Goal: Task Accomplishment & Management: Use online tool/utility

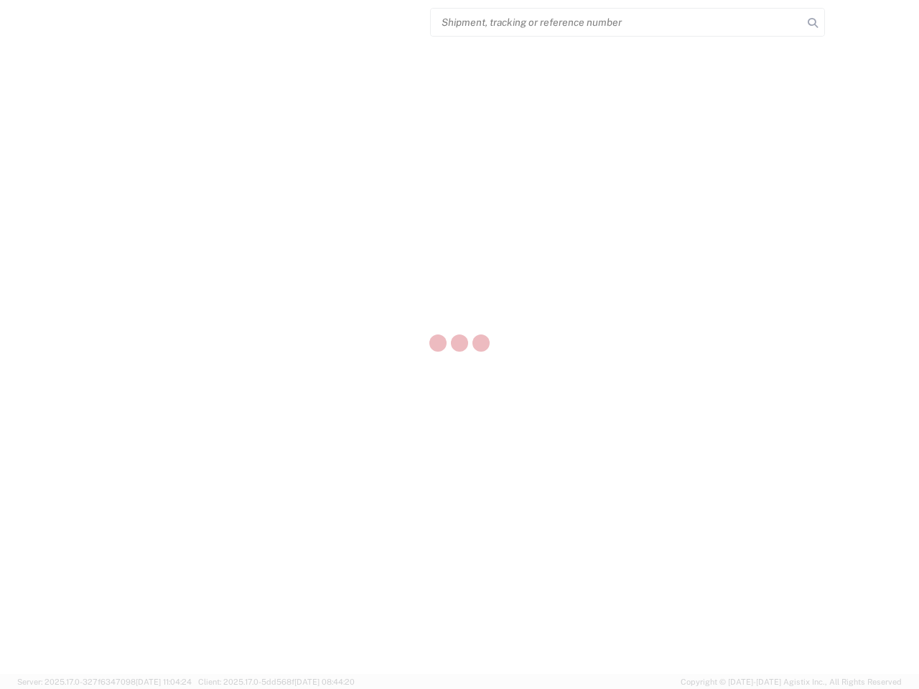
select select "US"
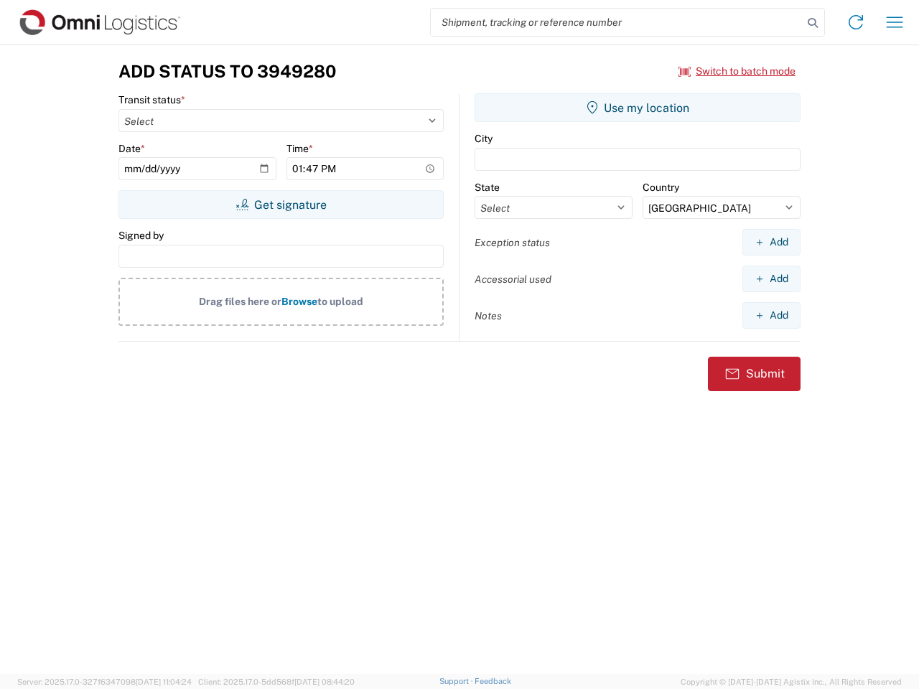
click at [616, 22] on input "search" at bounding box center [617, 22] width 372 height 27
click at [812, 23] on icon at bounding box center [812, 23] width 20 height 20
click at [855, 22] on icon at bounding box center [855, 22] width 23 height 23
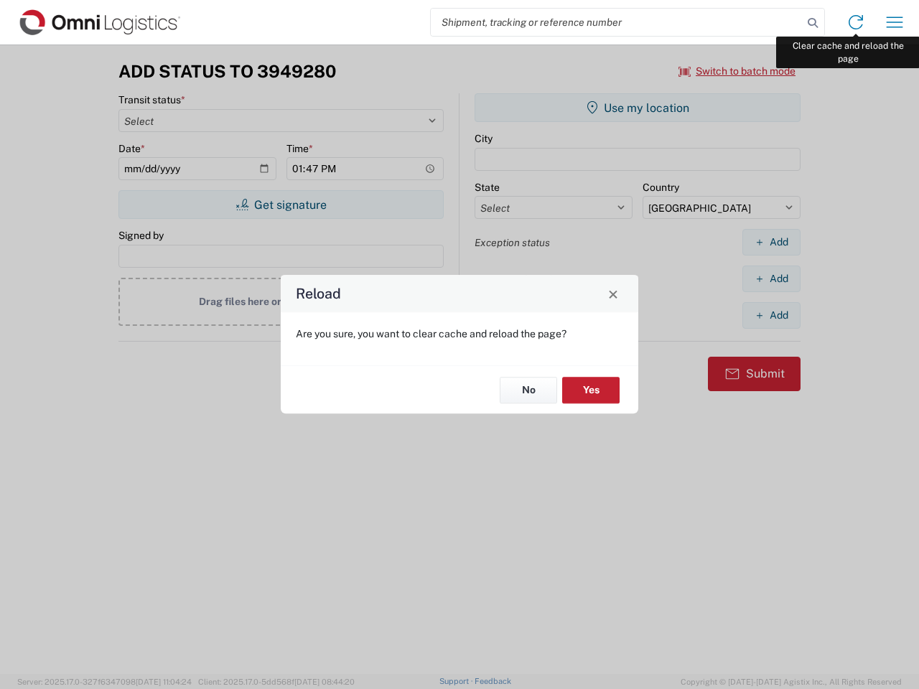
click at [894, 22] on div "Reload Are you sure, you want to clear cache and reload the page? No Yes" at bounding box center [459, 344] width 919 height 689
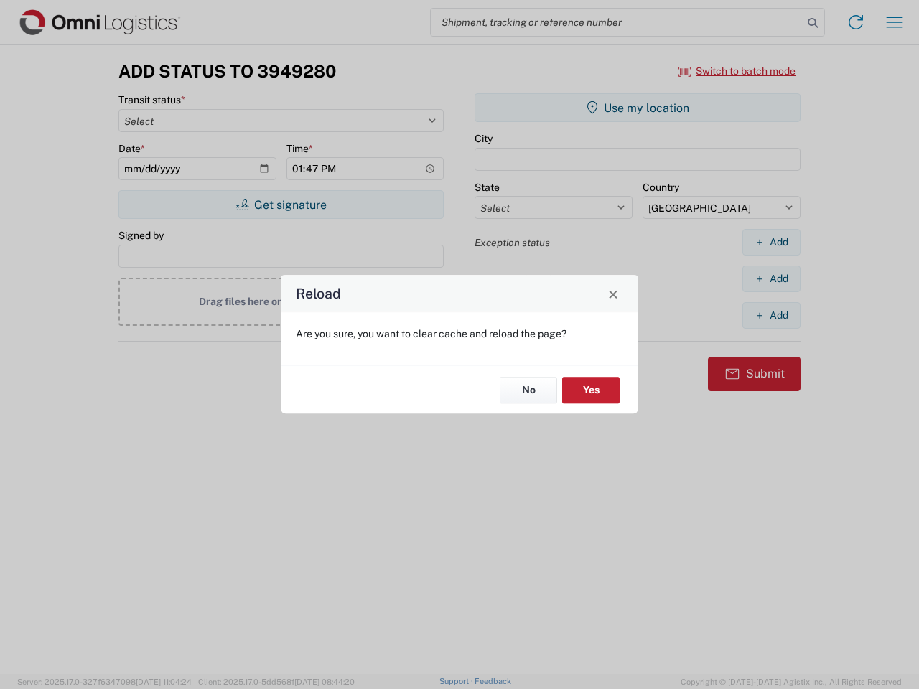
click at [737, 71] on div "Reload Are you sure, you want to clear cache and reload the page? No Yes" at bounding box center [459, 344] width 919 height 689
click at [281, 205] on div "Reload Are you sure, you want to clear cache and reload the page? No Yes" at bounding box center [459, 344] width 919 height 689
click at [637, 108] on div "Reload Are you sure, you want to clear cache and reload the page? No Yes" at bounding box center [459, 344] width 919 height 689
click at [771, 242] on div "Reload Are you sure, you want to clear cache and reload the page? No Yes" at bounding box center [459, 344] width 919 height 689
click at [771, 278] on div "Reload Are you sure, you want to clear cache and reload the page? No Yes" at bounding box center [459, 344] width 919 height 689
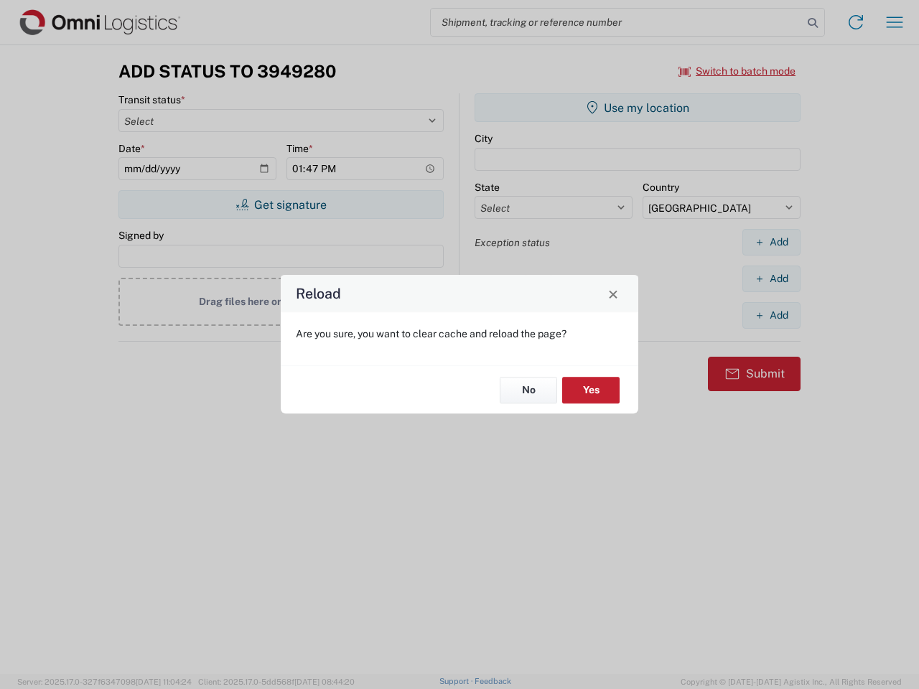
click at [771, 315] on div "Reload Are you sure, you want to clear cache and reload the page? No Yes" at bounding box center [459, 344] width 919 height 689
